Goal: Transaction & Acquisition: Purchase product/service

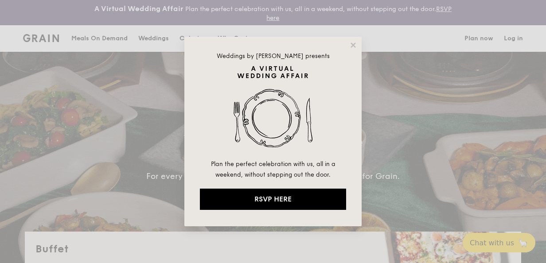
select select
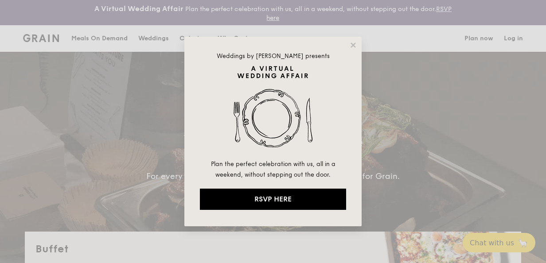
click at [356, 47] on icon at bounding box center [353, 45] width 8 height 8
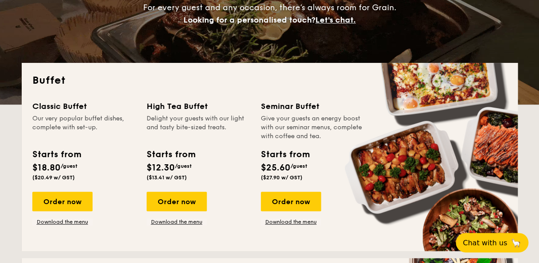
scroll to position [177, 0]
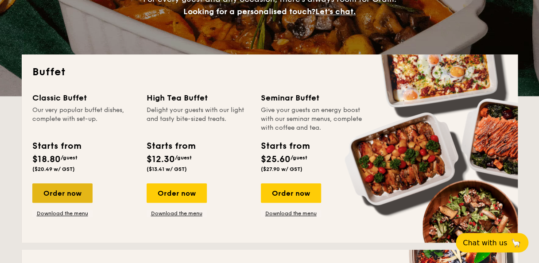
click at [68, 197] on div "Order now" at bounding box center [62, 194] width 60 height 20
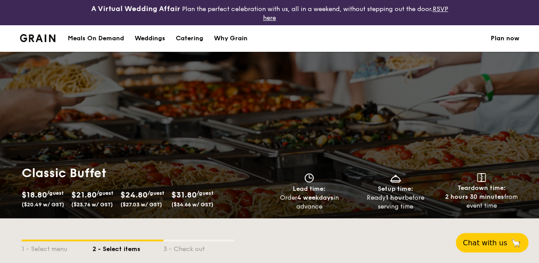
select select
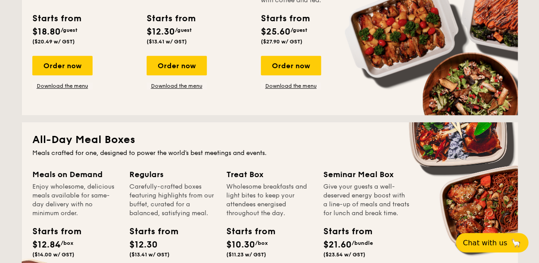
scroll to position [291, 0]
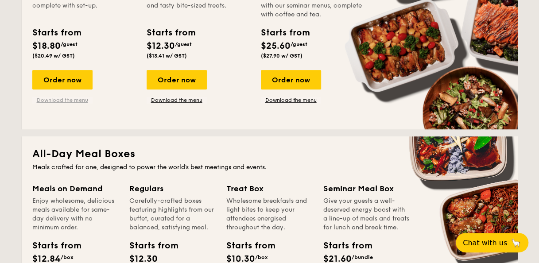
click at [64, 98] on link "Download the menu" at bounding box center [62, 100] width 60 height 7
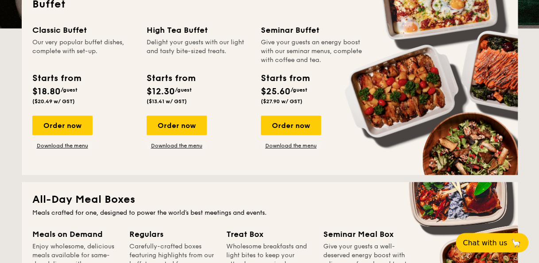
scroll to position [202, 0]
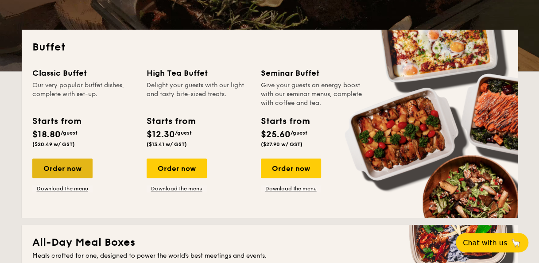
click at [66, 162] on div "Order now" at bounding box center [62, 169] width 60 height 20
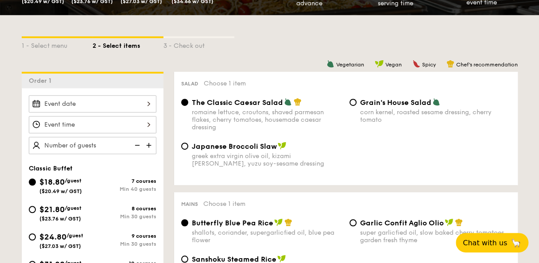
scroll to position [222, 0]
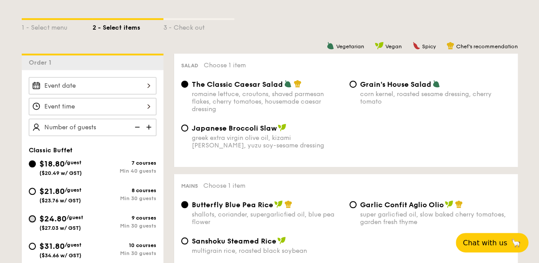
click at [33, 218] on input "$24.80 /guest ($27.03 w/ GST) 9 courses Min 30 guests" at bounding box center [32, 218] width 7 height 7
radio input "true"
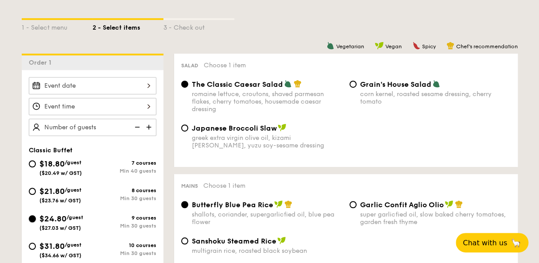
radio input "true"
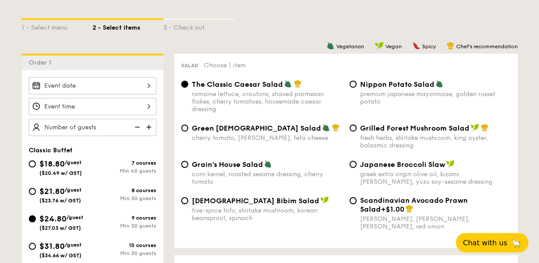
click at [151, 129] on img at bounding box center [149, 127] width 13 height 17
type input "30 guests"
click at [132, 106] on div at bounding box center [93, 106] width 128 height 17
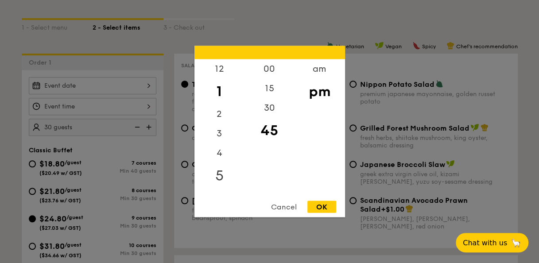
click at [219, 172] on div "5" at bounding box center [220, 176] width 50 height 26
drag, startPoint x: 321, startPoint y: 202, endPoint x: 261, endPoint y: 186, distance: 62.9
click at [321, 202] on div "OK" at bounding box center [322, 207] width 29 height 12
type input "5:45PM"
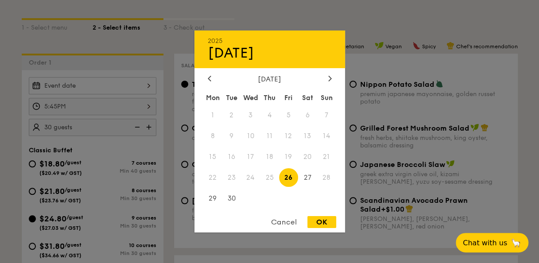
click at [91, 89] on div "2025 Sep [DATE] Tue Wed Thu Fri Sat Sun 1 2 3 4 5 6 7 8 9 10 11 12 13 14 15 16 …" at bounding box center [93, 85] width 128 height 17
click at [328, 77] on icon at bounding box center [330, 78] width 4 height 6
click at [305, 137] on span "13" at bounding box center [307, 136] width 19 height 19
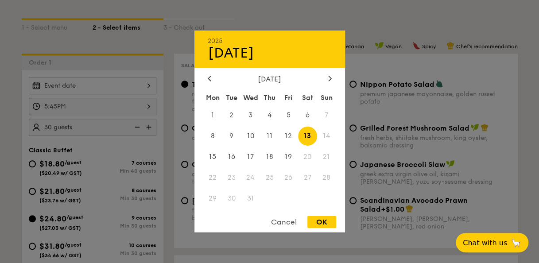
drag, startPoint x: 323, startPoint y: 222, endPoint x: 322, endPoint y: 217, distance: 4.9
click at [323, 220] on div "OK" at bounding box center [322, 222] width 29 height 12
type input "[DATE]"
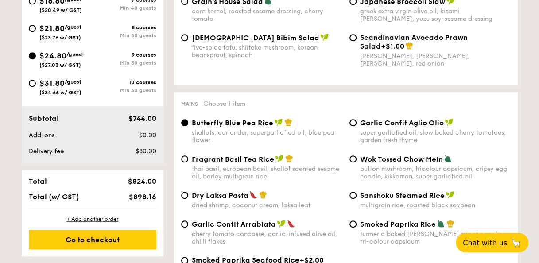
scroll to position [399, 0]
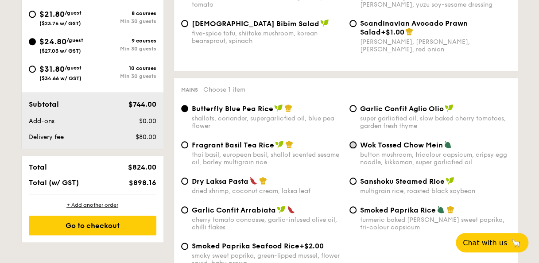
click at [350, 145] on input "Wok Tossed Chow Mein button mushroom, tricolour capsicum, cripsy egg noodle, ki…" at bounding box center [353, 144] width 7 height 7
radio input "true"
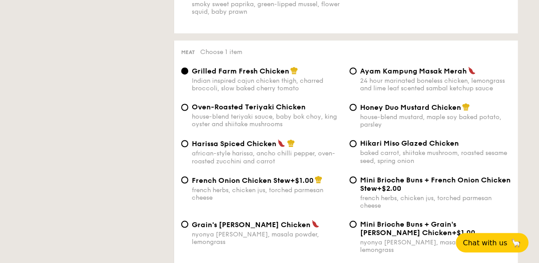
scroll to position [665, 0]
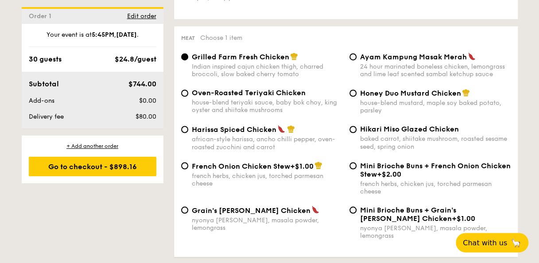
click at [233, 215] on span "Grain's [PERSON_NAME] Chicken" at bounding box center [251, 210] width 119 height 8
click at [188, 214] on input "Grain's [PERSON_NAME] Chicken nyonya [PERSON_NAME], masala powder, lemongrass" at bounding box center [184, 210] width 7 height 7
radio input "true"
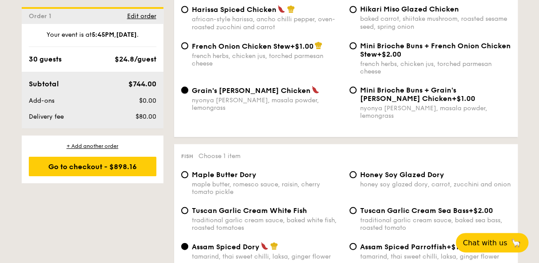
scroll to position [842, 0]
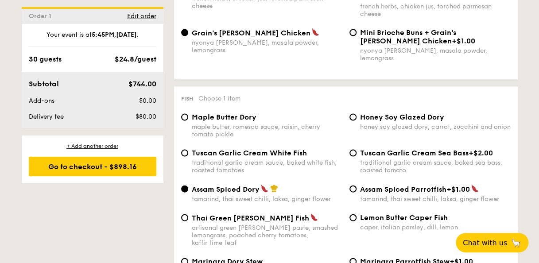
click at [218, 159] on div "traditional garlic cream sauce, baked white fish, roasted tomatoes" at bounding box center [267, 166] width 151 height 15
click at [188, 157] on input "Tuscan Garlic Cream White Fish traditional garlic cream sauce, baked white fish…" at bounding box center [184, 153] width 7 height 7
radio input "true"
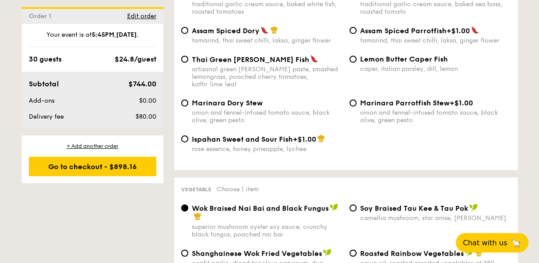
scroll to position [1020, 0]
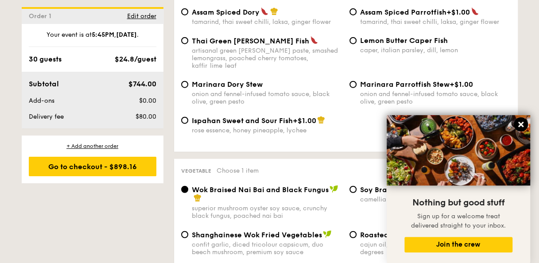
click at [525, 127] on button at bounding box center [521, 124] width 14 height 14
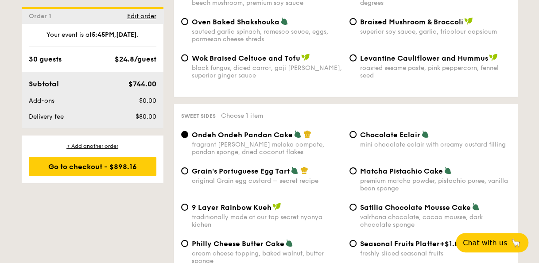
scroll to position [1330, 0]
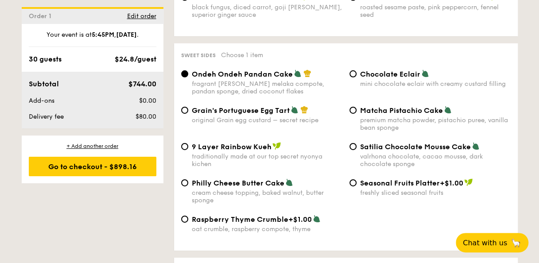
click at [386, 70] on span "Chocolate Eclair" at bounding box center [390, 74] width 60 height 8
click at [357, 70] on input "Chocolate Eclair mini chocolate eclair with creamy custard filling" at bounding box center [353, 73] width 7 height 7
radio input "true"
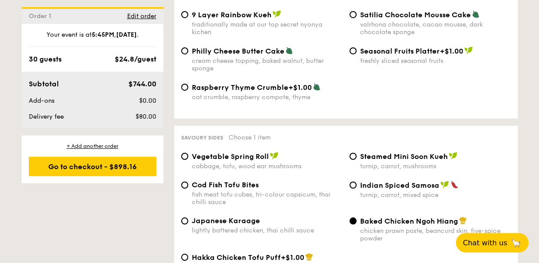
scroll to position [1463, 0]
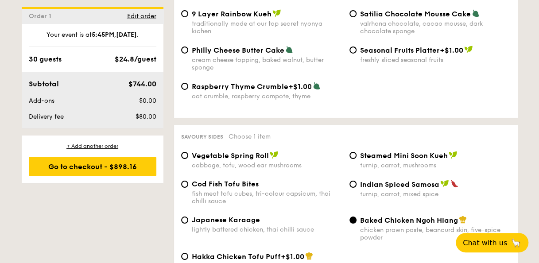
click at [368, 156] on div "Steamed Mini Soon Kueh turnip, carrot, mushrooms" at bounding box center [435, 160] width 151 height 18
click at [357, 156] on input "Steamed Mini Soon Kueh turnip, carrot, mushrooms" at bounding box center [353, 155] width 7 height 7
radio input "true"
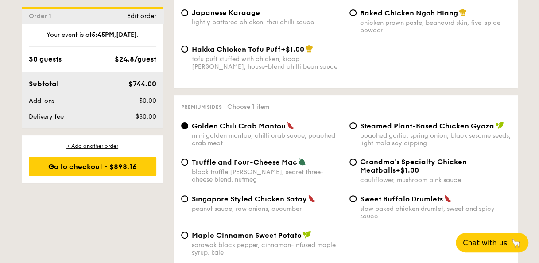
scroll to position [1684, 0]
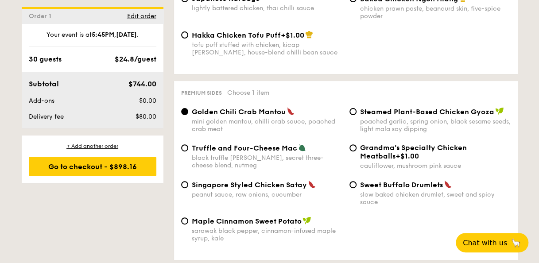
click at [259, 181] on span "Singapore Styled Chicken Satay" at bounding box center [249, 185] width 115 height 8
click at [188, 181] on input "Singapore Styled Chicken Satay peanut sauce, raw onions, cucumber" at bounding box center [184, 184] width 7 height 7
radio input "true"
click at [393, 188] on div "Sweet Buffalo Drumlets slow baked chicken drumlet, sweet and spicy sauce" at bounding box center [435, 193] width 151 height 26
click at [357, 188] on input "Sweet Buffalo Drumlets slow baked chicken drumlet, sweet and spicy sauce" at bounding box center [353, 184] width 7 height 7
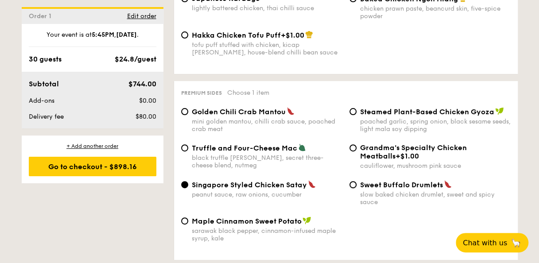
radio input "true"
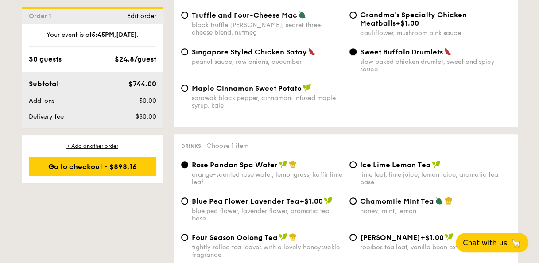
scroll to position [1862, 0]
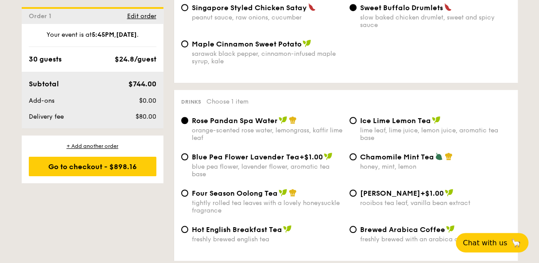
click at [222, 195] on span "Four Season Oolong Tea" at bounding box center [235, 193] width 86 height 8
click at [188, 195] on input "Four Season Oolong Tea tightly rolled tea leaves with a lovely honeysuckle frag…" at bounding box center [184, 193] width 7 height 7
radio input "true"
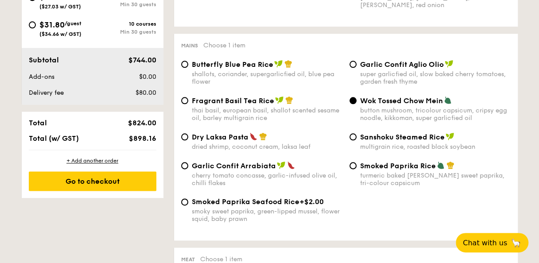
scroll to position [266, 0]
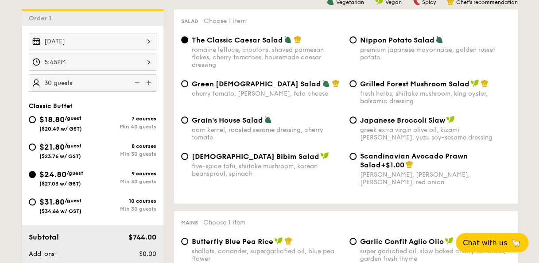
click at [150, 82] on img at bounding box center [149, 82] width 13 height 17
type input "35 guests"
